Goal: Navigation & Orientation: Find specific page/section

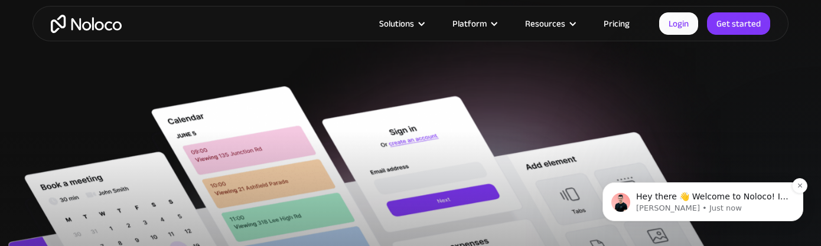
click at [719, 194] on p "Hey there 👋 Welcome to Noloco! If you have any questions, just reply to this me…" at bounding box center [712, 197] width 152 height 12
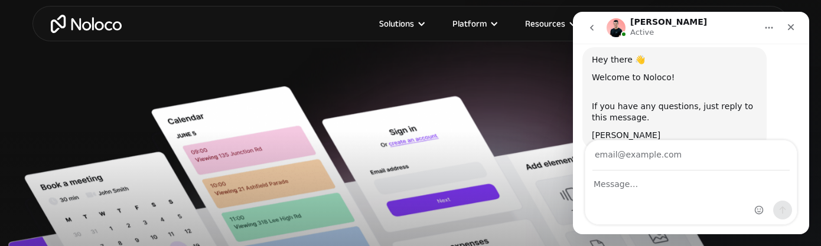
scroll to position [44, 0]
click at [795, 26] on icon "Close" at bounding box center [790, 26] width 9 height 9
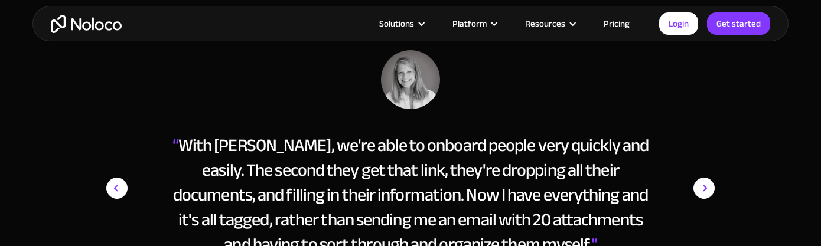
scroll to position [5249, 0]
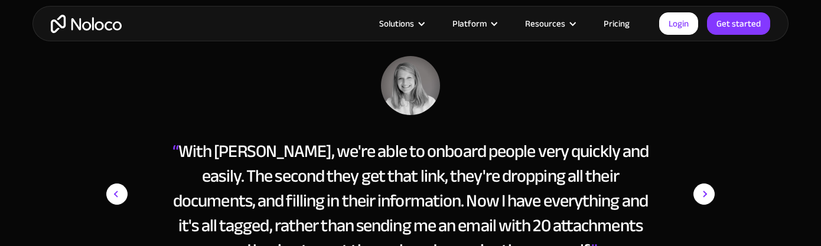
click at [702, 185] on img "next slide" at bounding box center [704, 194] width 21 height 276
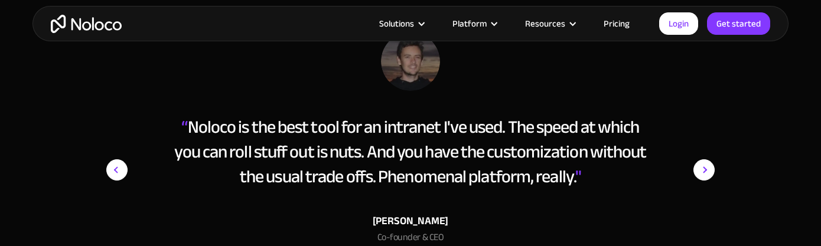
scroll to position [5273, 0]
click at [708, 173] on img "next slide" at bounding box center [704, 170] width 21 height 276
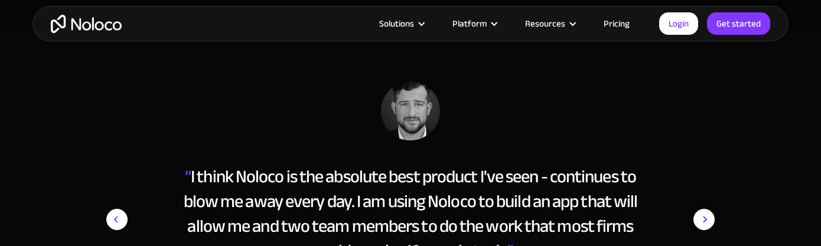
scroll to position [5220, 0]
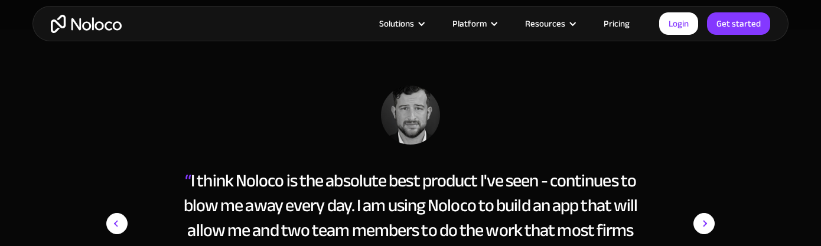
click at [700, 219] on img "next slide" at bounding box center [704, 224] width 21 height 276
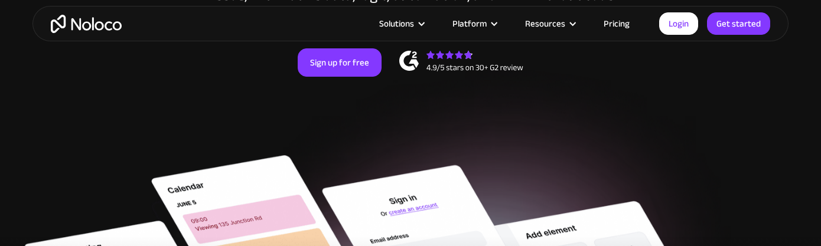
scroll to position [216, 0]
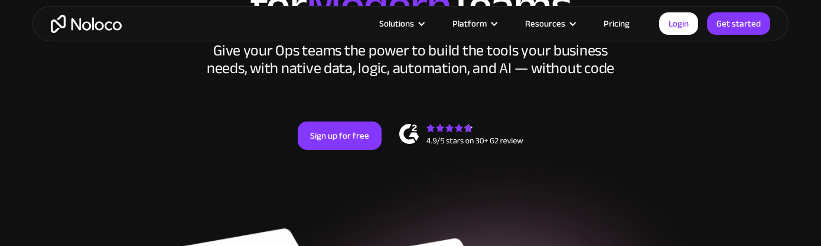
click at [69, 18] on img "home" at bounding box center [86, 24] width 71 height 18
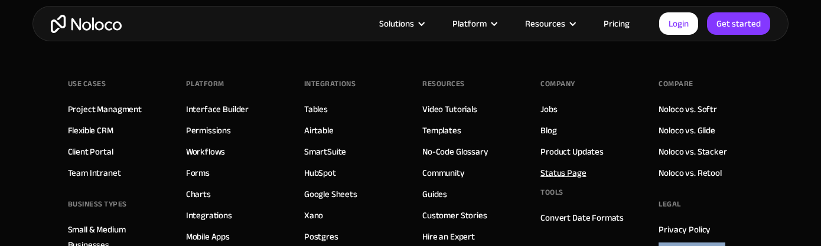
scroll to position [6666, 0]
click at [574, 174] on link "Status Page" at bounding box center [563, 172] width 45 height 15
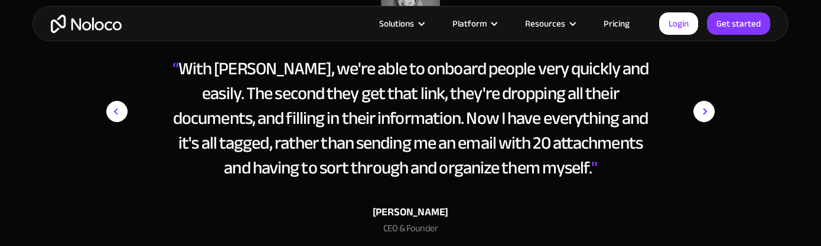
scroll to position [4358, 0]
